Goal: Task Accomplishment & Management: Manage account settings

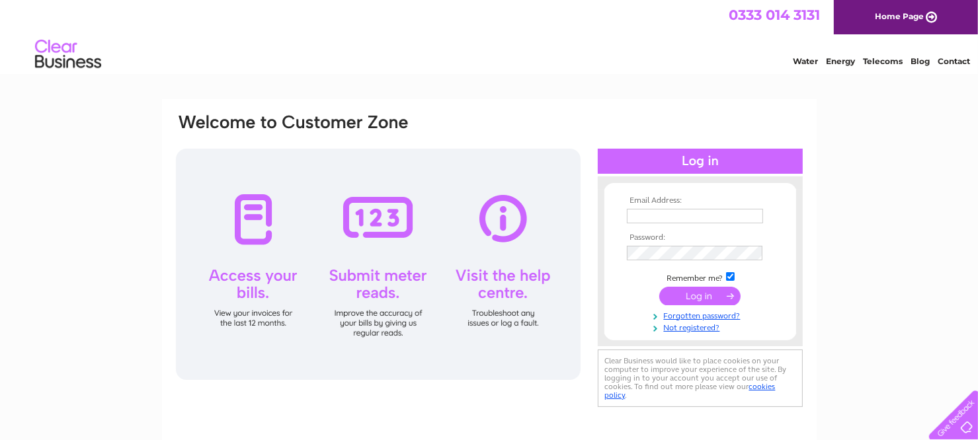
type input "fossewayvc@gmail.com"
click at [706, 293] on input "submit" at bounding box center [699, 296] width 81 height 19
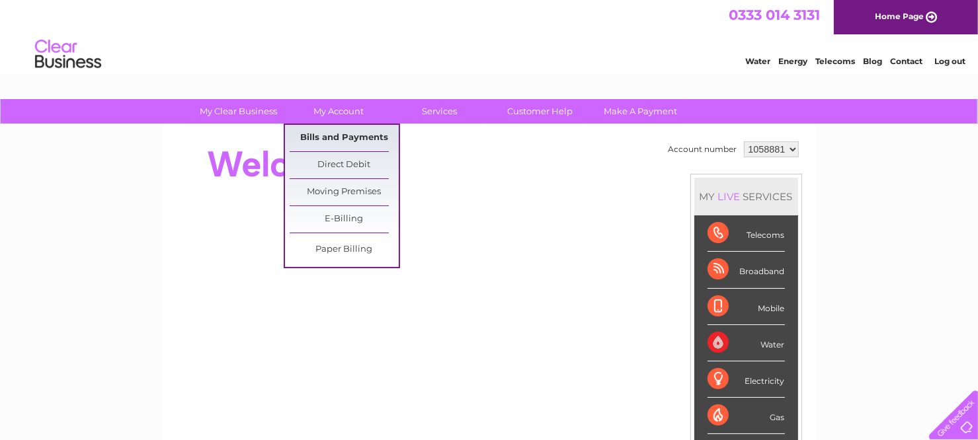
click at [345, 135] on link "Bills and Payments" at bounding box center [344, 138] width 109 height 26
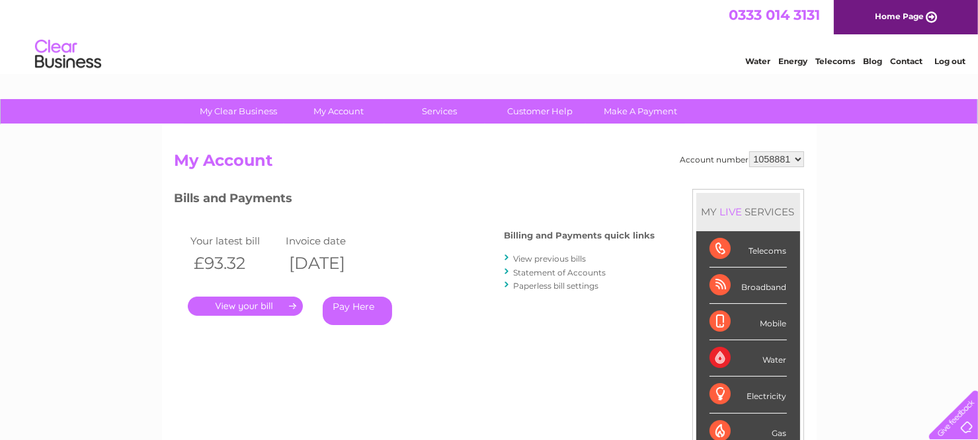
click at [265, 306] on link "." at bounding box center [245, 306] width 115 height 19
